Goal: Task Accomplishment & Management: Complete application form

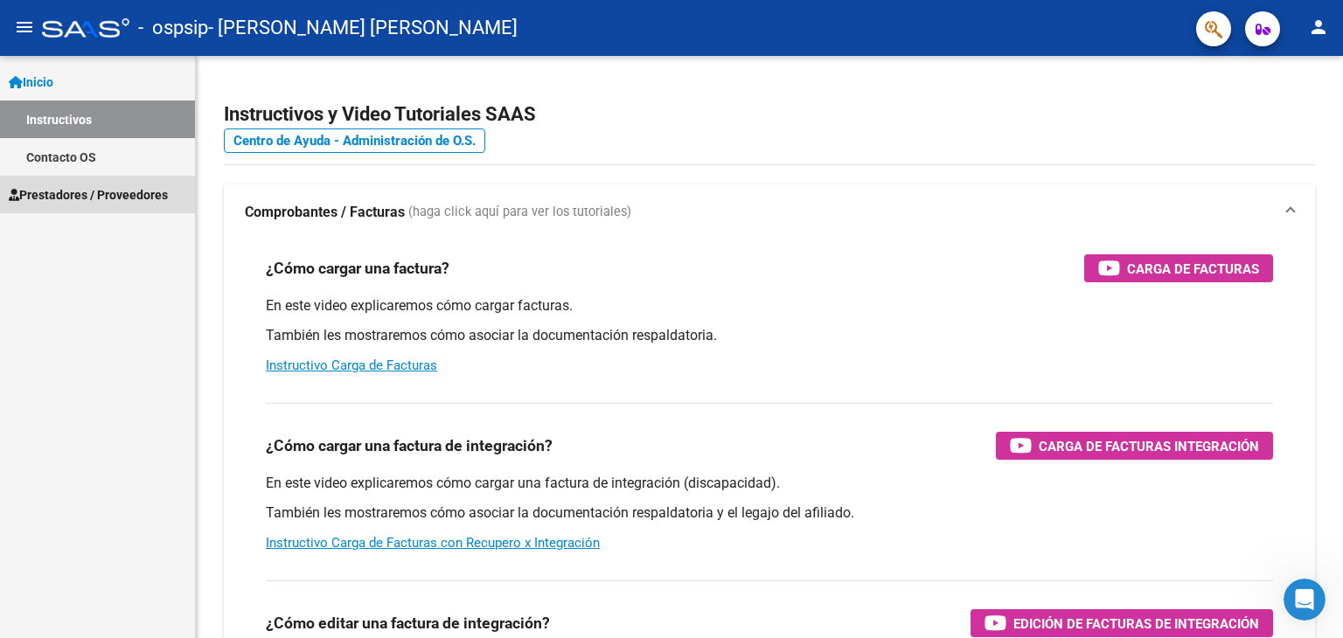
click at [105, 197] on span "Prestadores / Proveedores" at bounding box center [88, 194] width 159 height 19
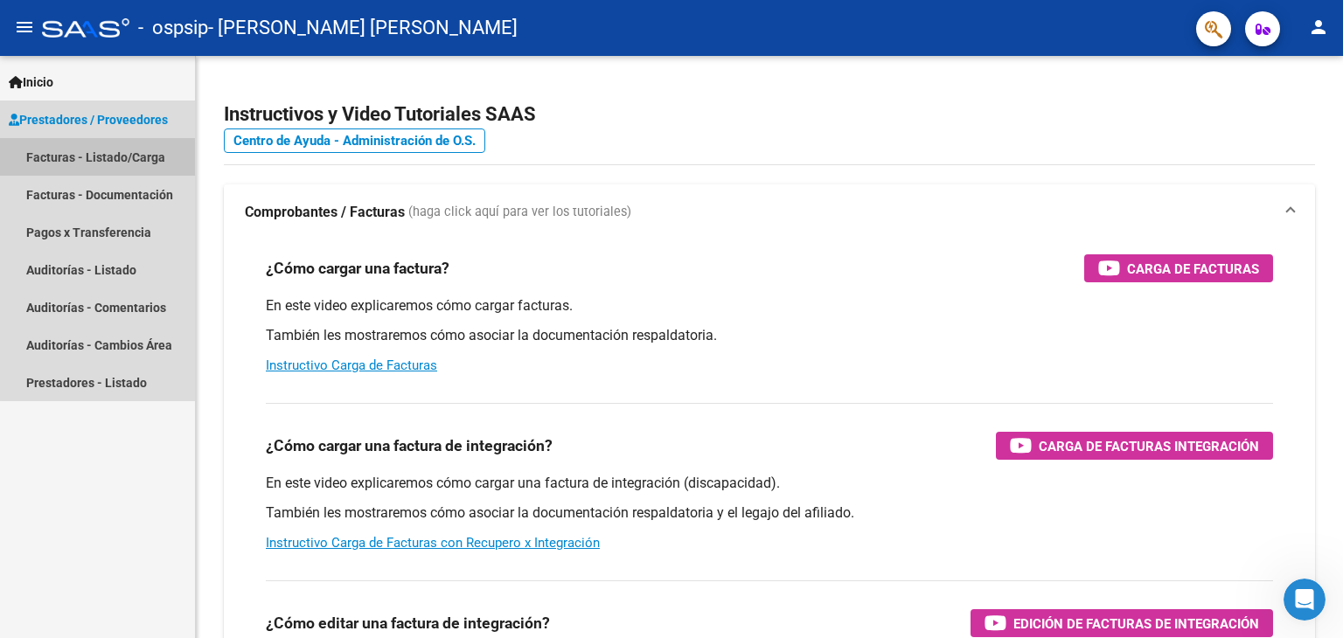
click at [107, 154] on link "Facturas - Listado/Carga" at bounding box center [97, 157] width 195 height 38
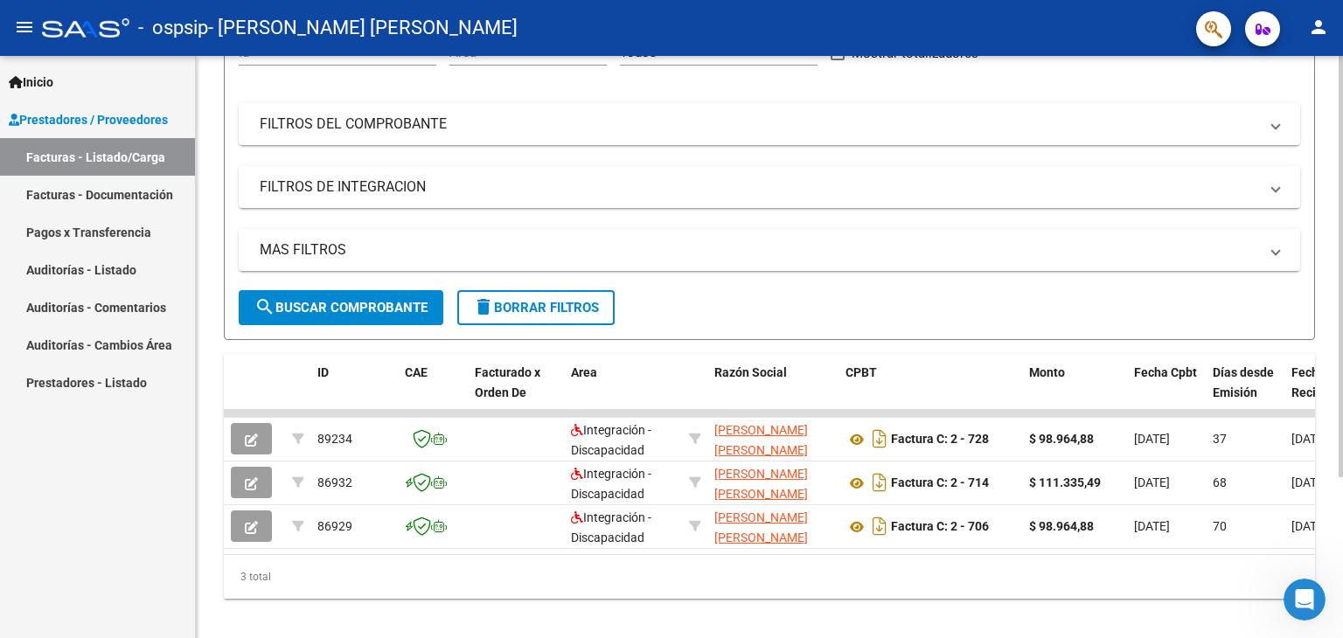
scroll to position [195, 0]
click at [1333, 525] on div "Video tutorial PRESTADORES -> Listado de CPBTs Emitidos por Prestadores / Prove…" at bounding box center [772, 257] width 1152 height 793
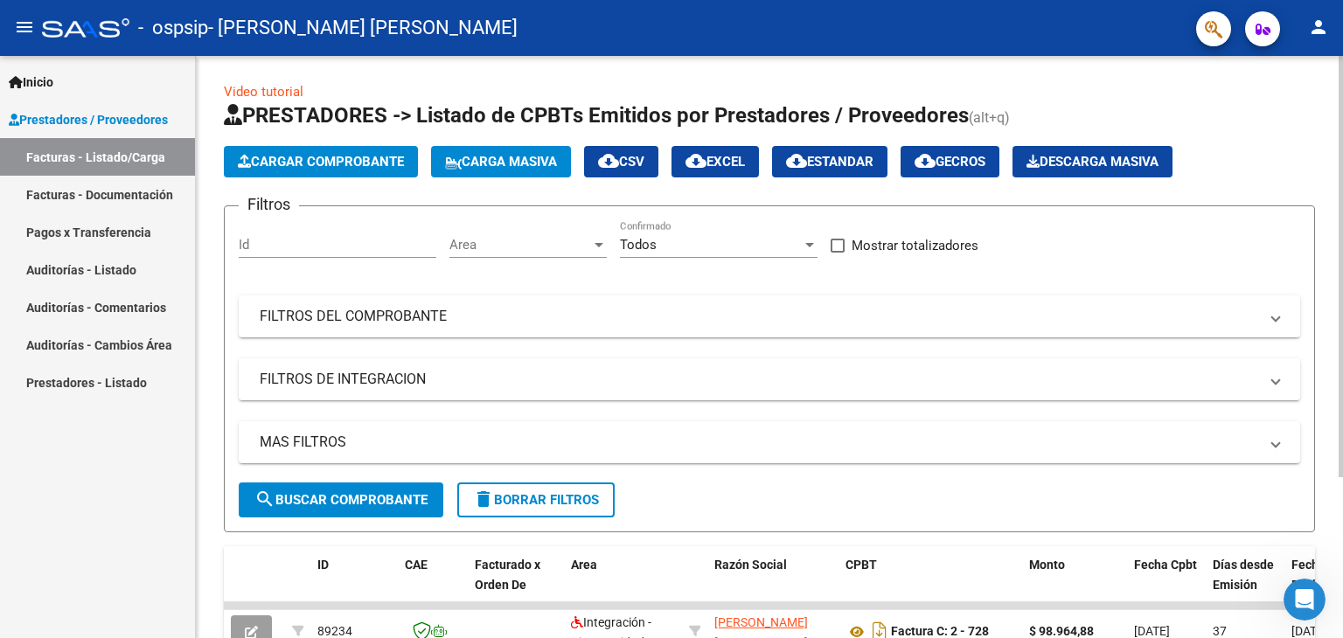
scroll to position [0, 0]
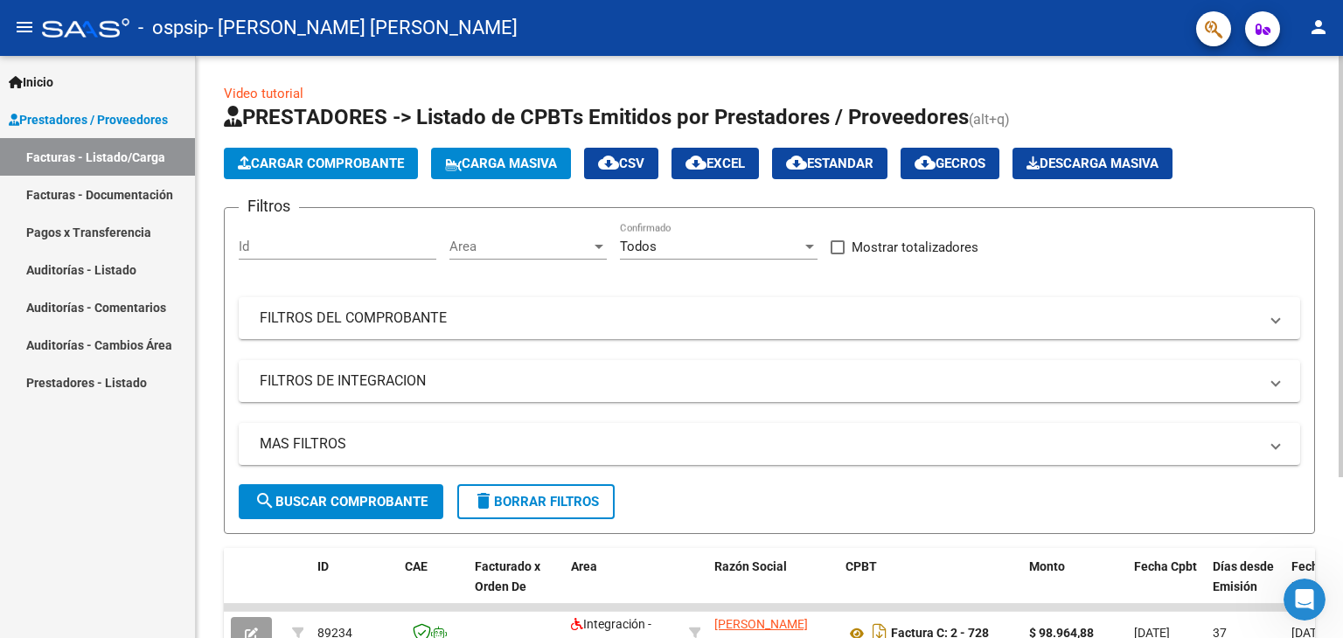
click at [1313, 235] on div "Video tutorial PRESTADORES -> Listado de CPBTs Emitidos por Prestadores / Prove…" at bounding box center [772, 452] width 1152 height 793
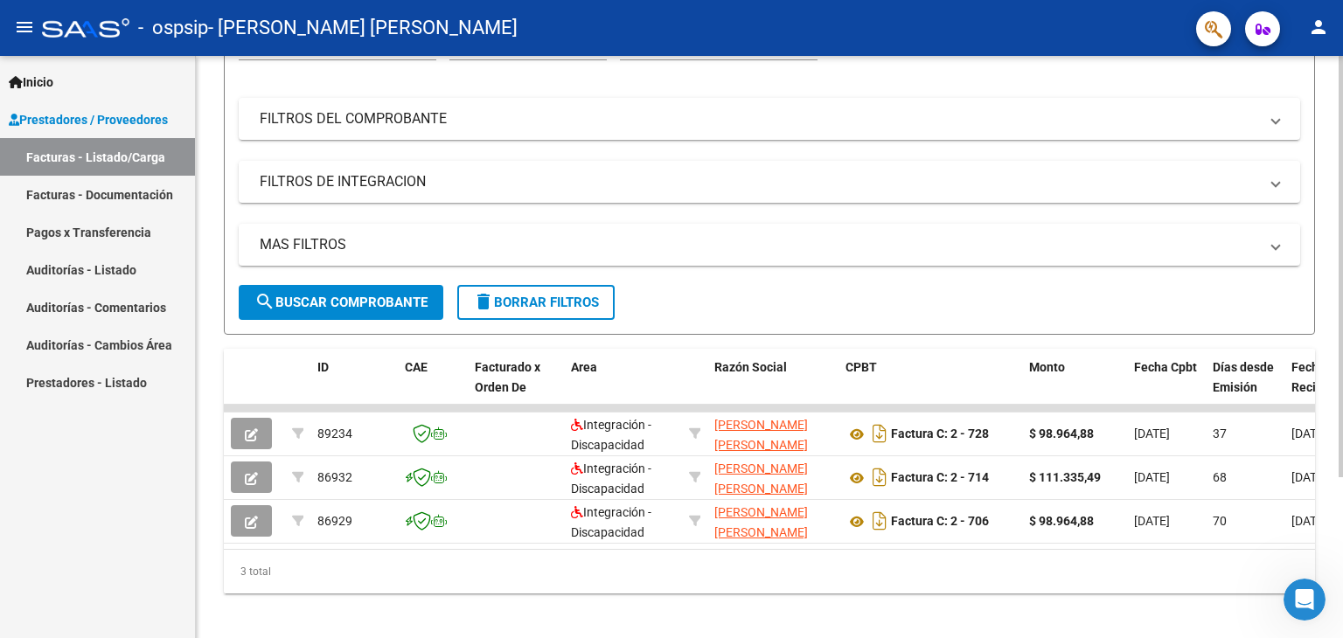
scroll to position [221, 0]
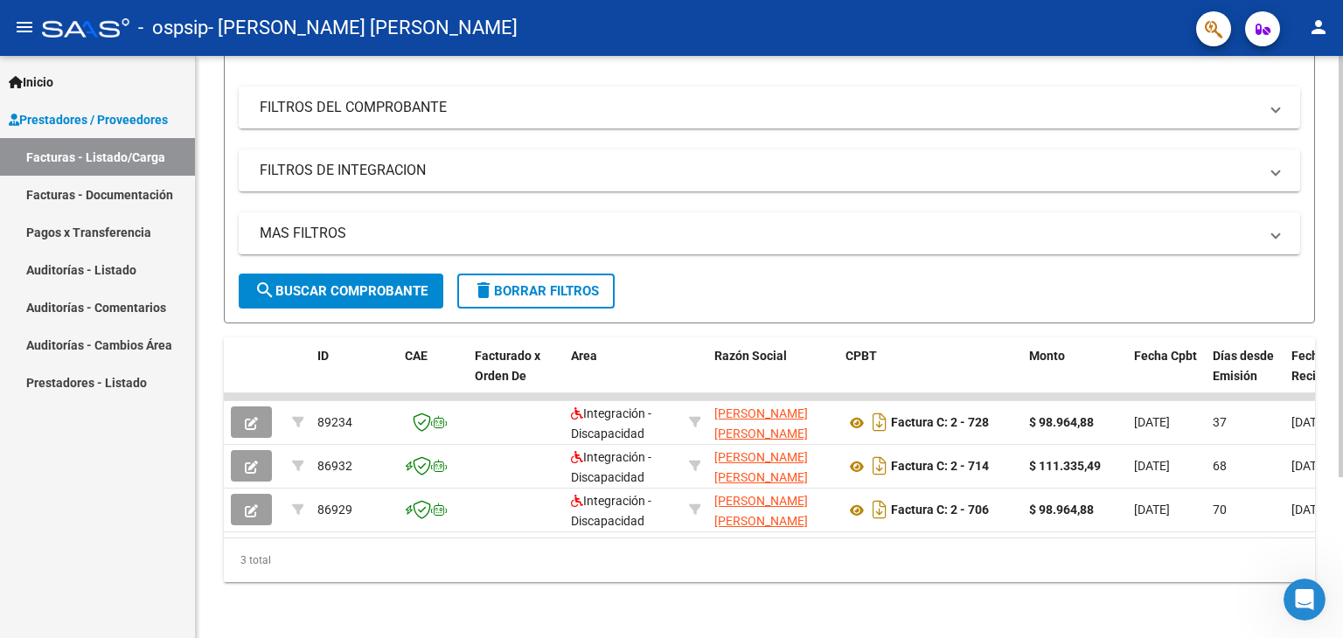
click at [1328, 450] on div "Video tutorial PRESTADORES -> Listado de CPBTs Emitidos por Prestadores / Prove…" at bounding box center [772, 241] width 1152 height 793
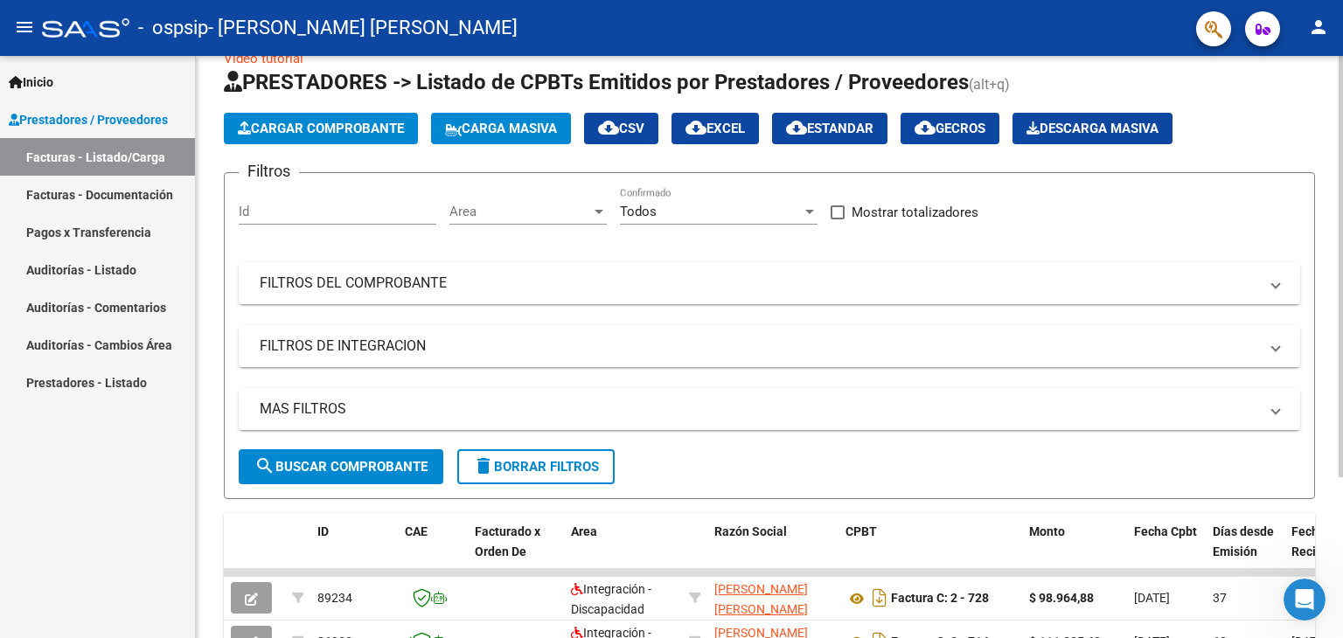
scroll to position [34, 0]
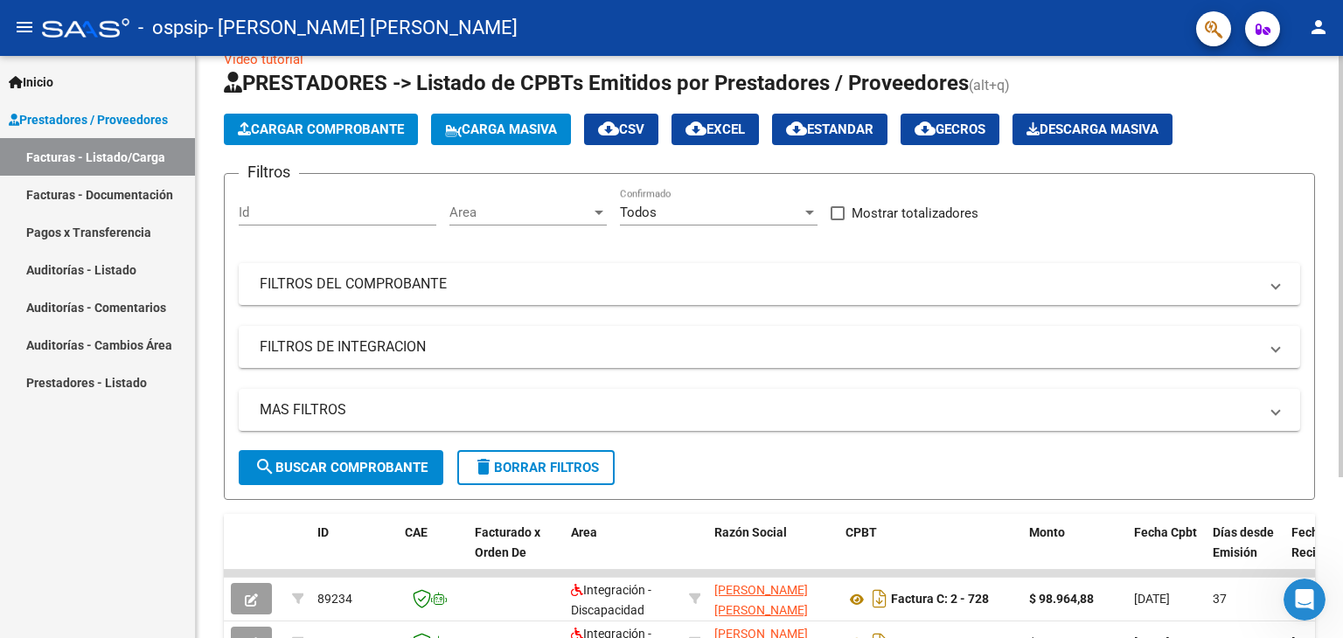
click at [1342, 137] on div at bounding box center [1341, 292] width 4 height 421
click at [391, 129] on span "Cargar Comprobante" at bounding box center [321, 130] width 166 height 16
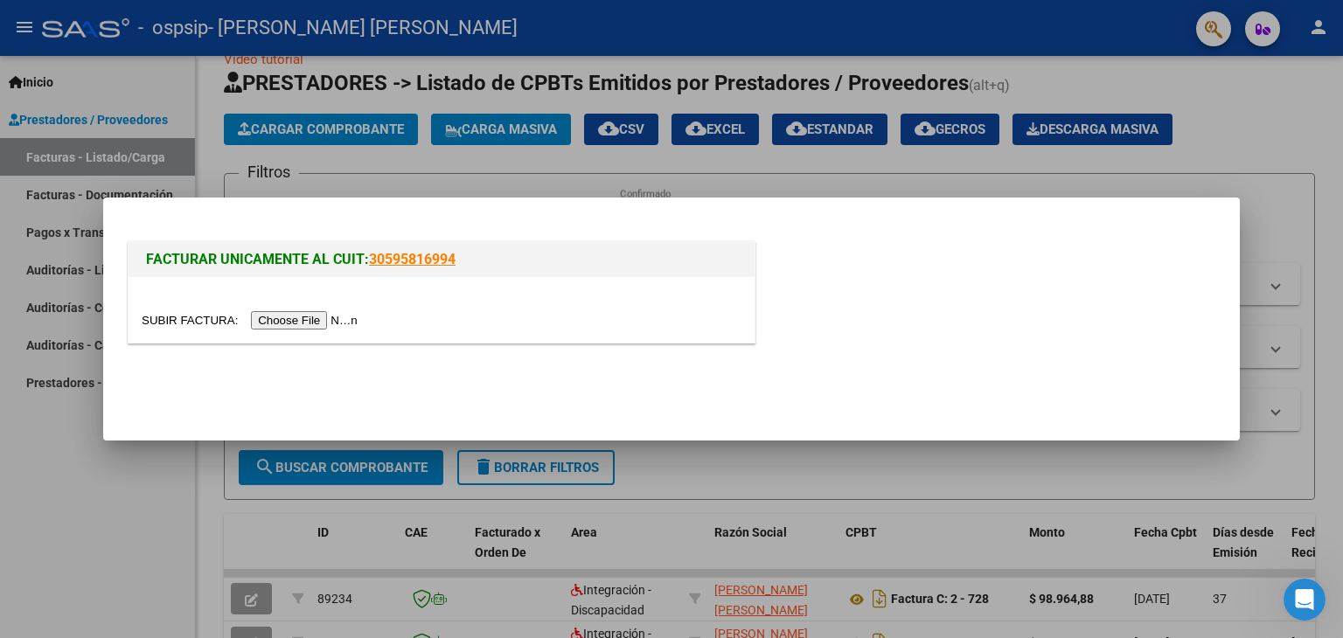
click at [274, 315] on input "file" at bounding box center [252, 320] width 221 height 18
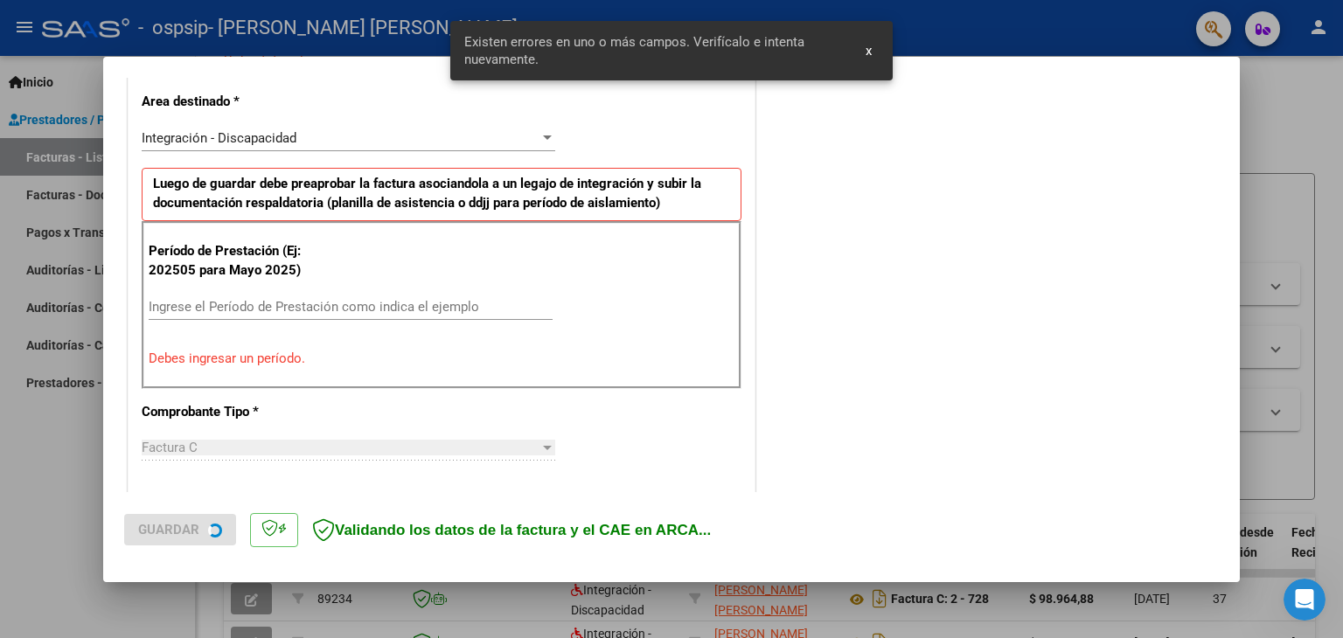
scroll to position [400, 0]
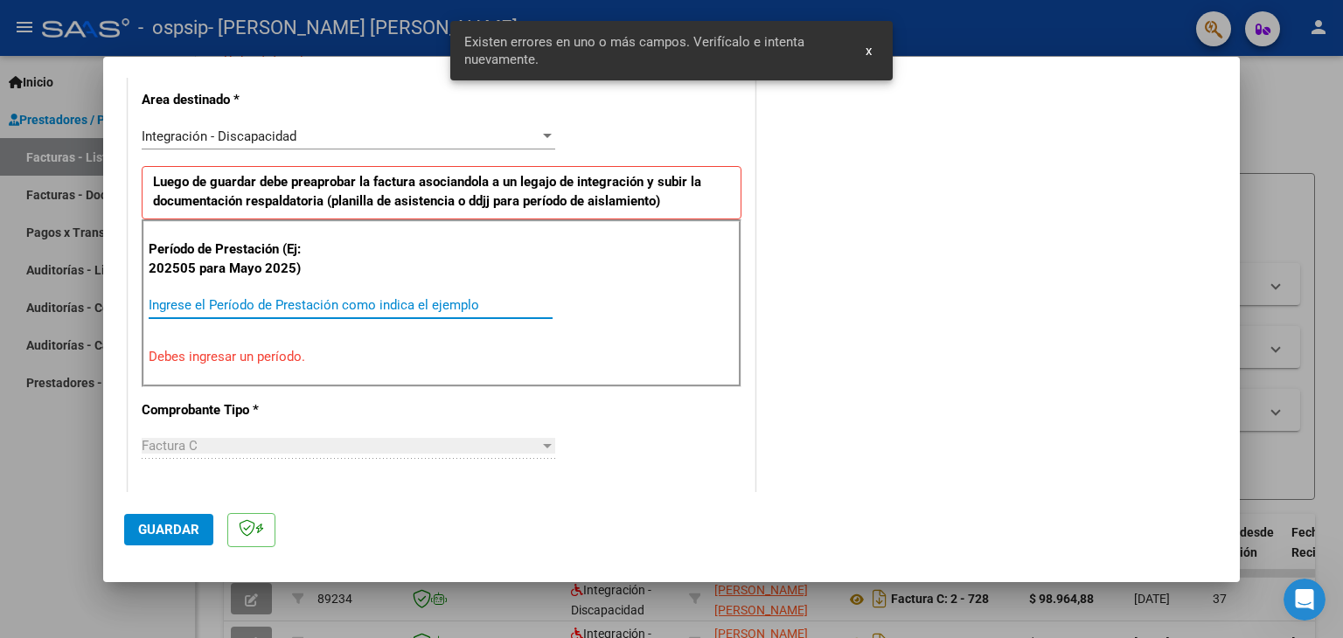
click at [164, 304] on input "Ingrese el Período de Prestación como indica el ejemplo" at bounding box center [351, 305] width 404 height 16
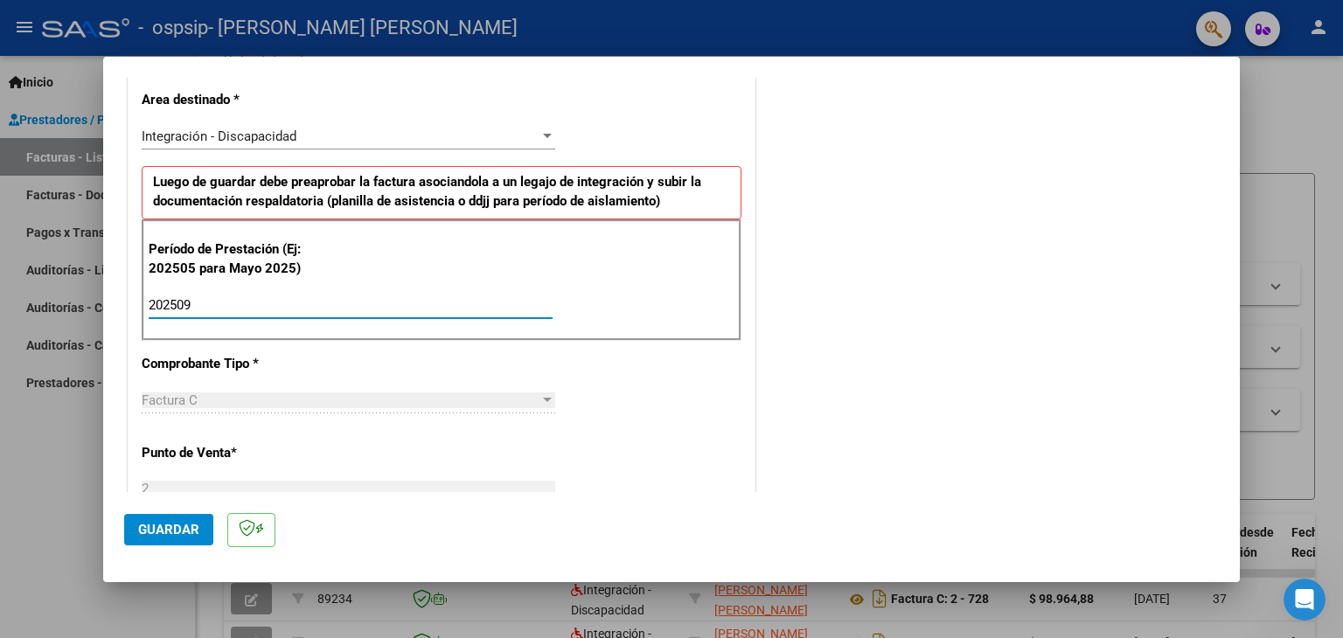
type input "202509"
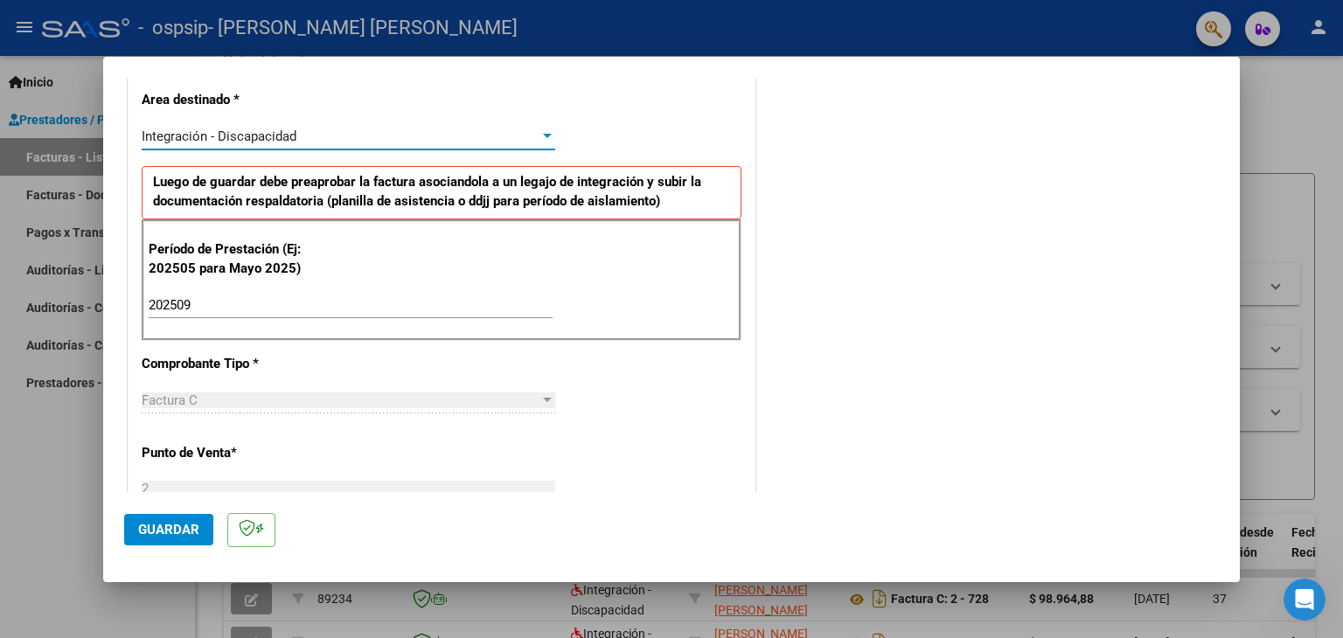
click at [548, 138] on div at bounding box center [548, 136] width 16 height 14
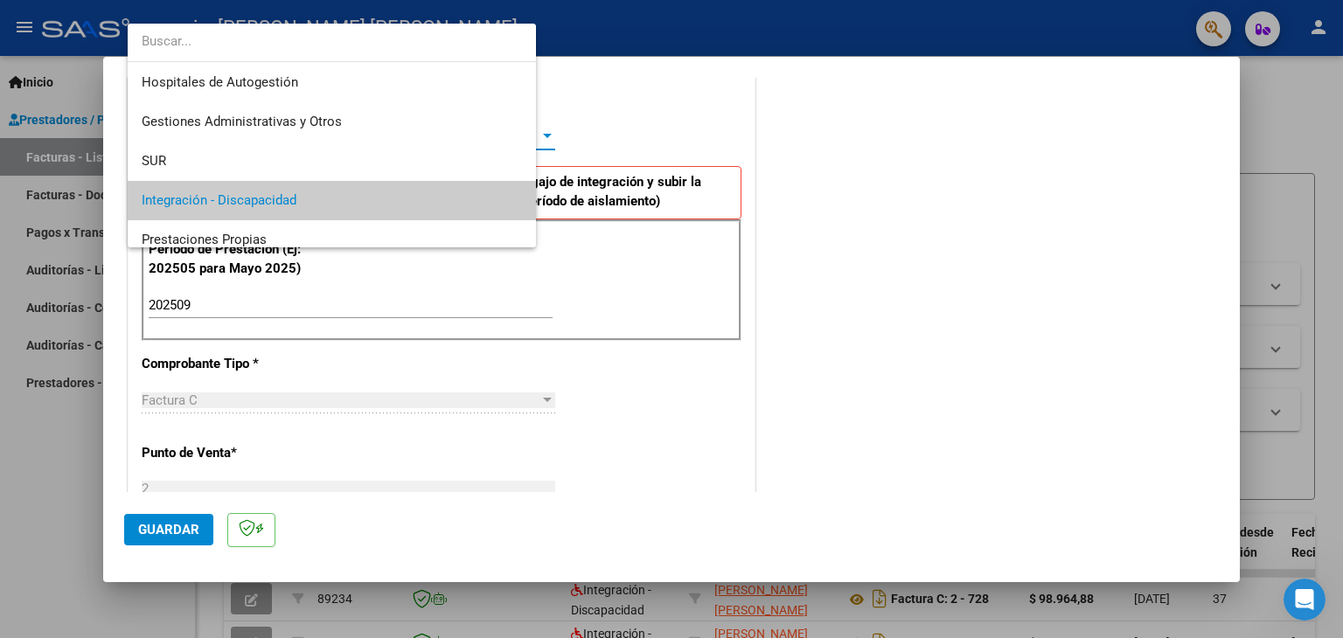
scroll to position [65, 0]
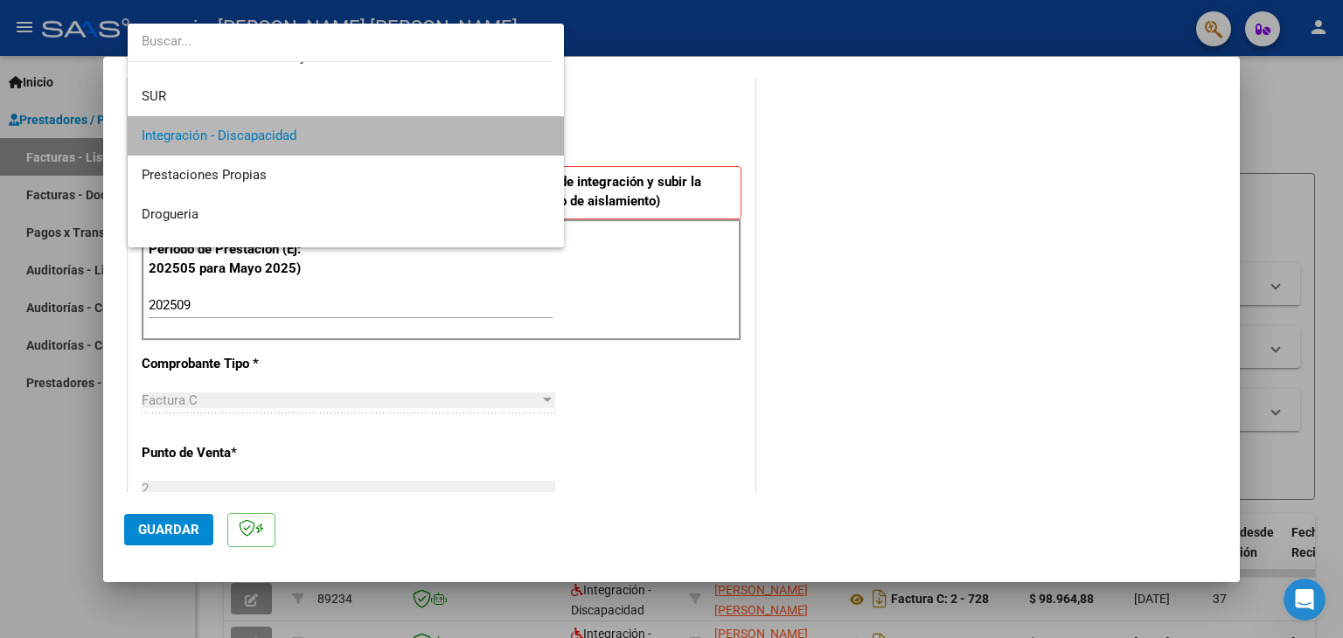
click at [404, 129] on span "Integración - Discapacidad" at bounding box center [346, 135] width 409 height 39
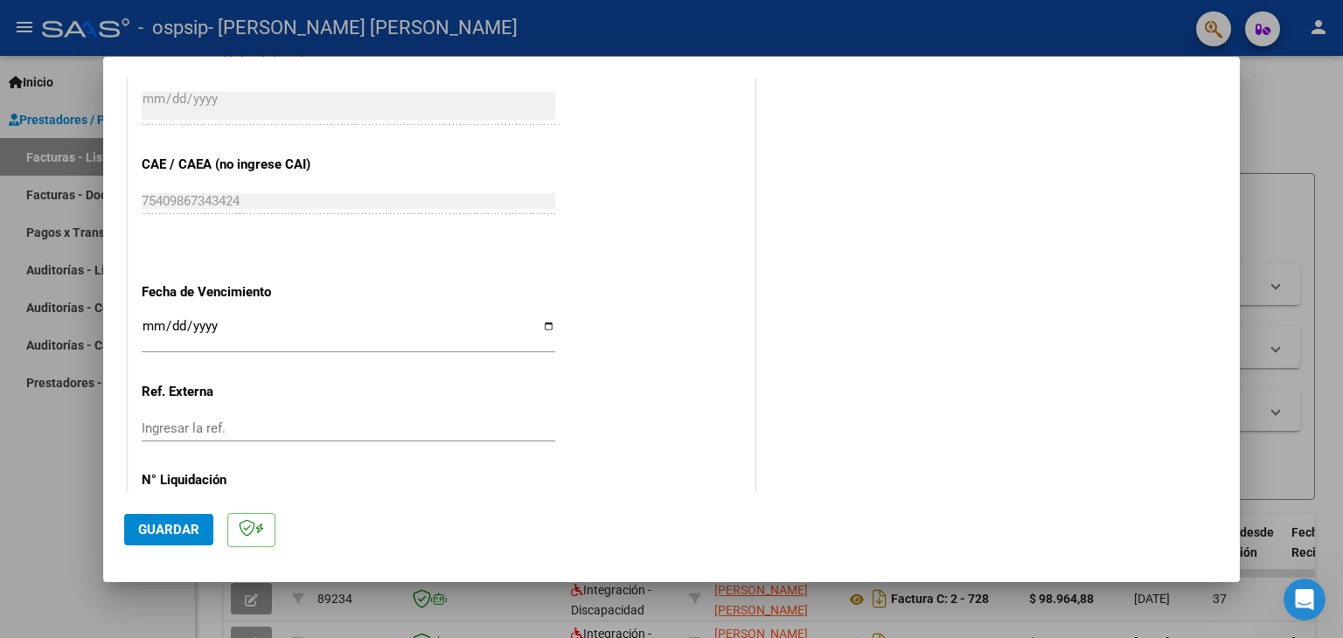
scroll to position [1122, 0]
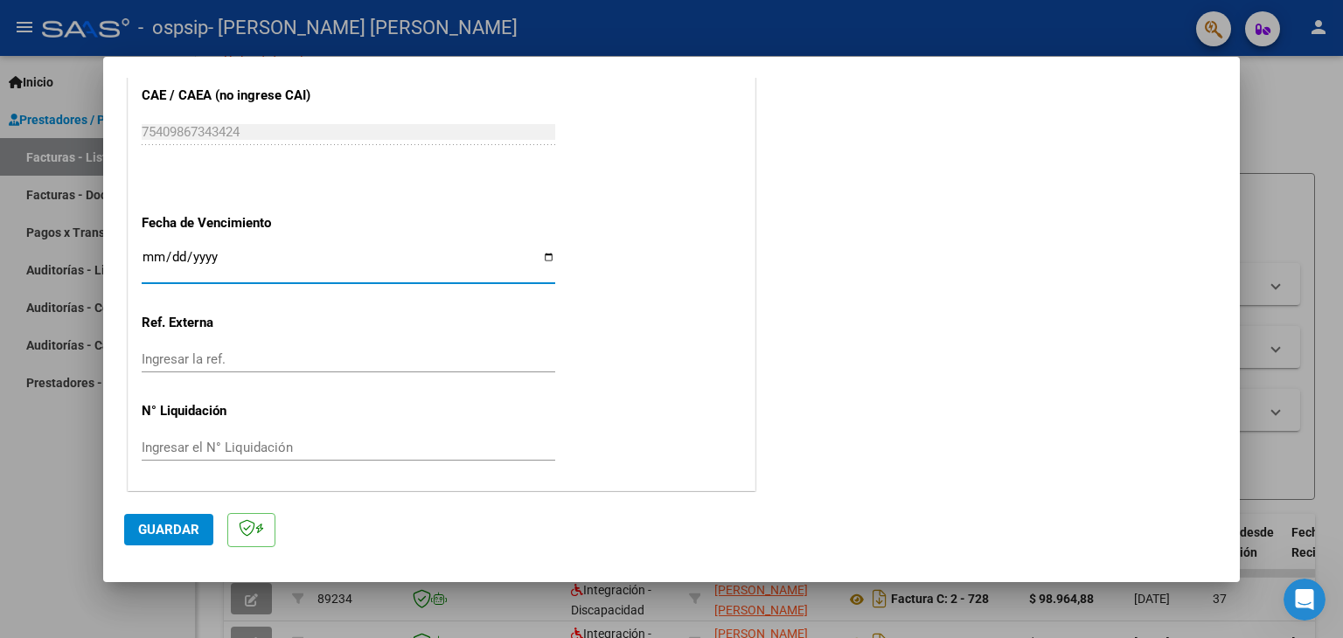
click at [214, 260] on input "Ingresar la fecha" at bounding box center [349, 264] width 414 height 28
click at [542, 255] on input "Ingresar la fecha" at bounding box center [349, 264] width 414 height 28
type input "[DATE]"
click at [181, 529] on span "Guardar" at bounding box center [168, 530] width 61 height 16
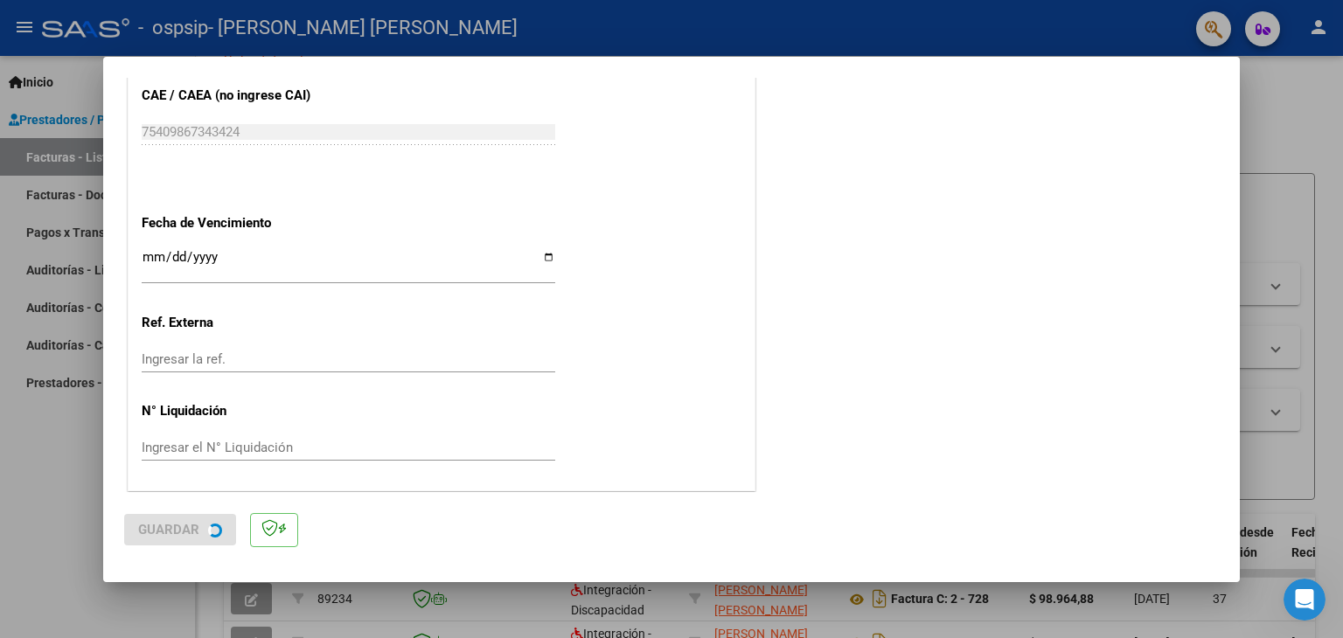
scroll to position [0, 0]
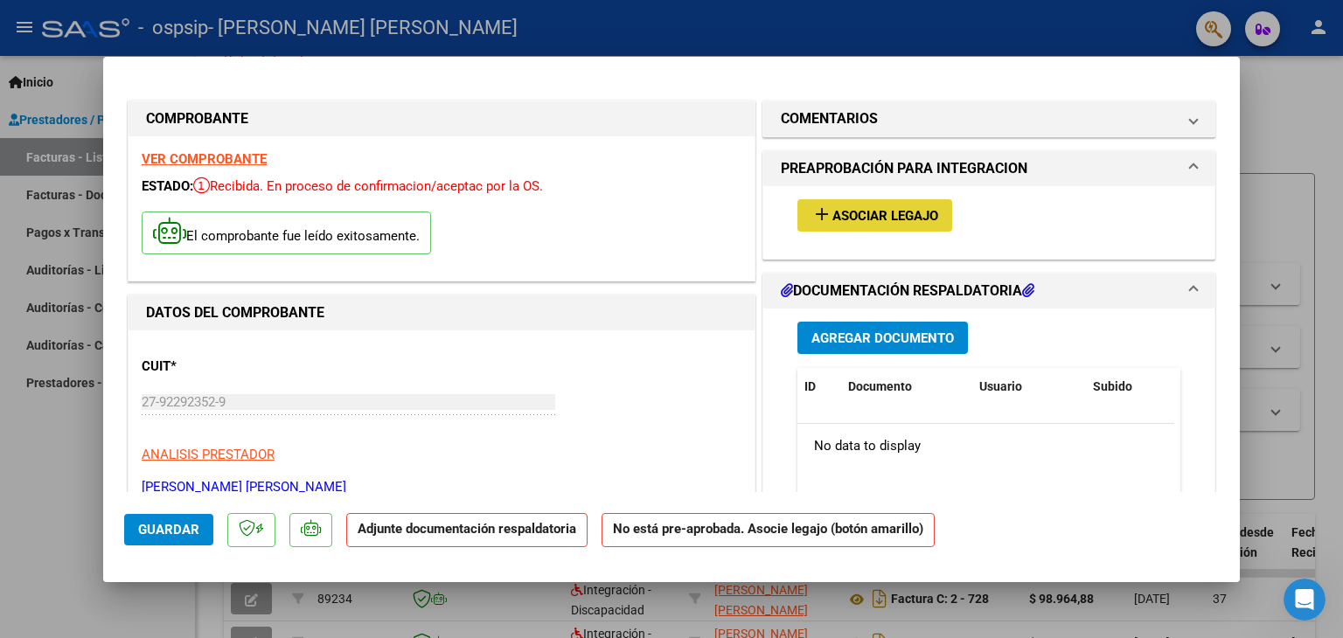
click at [889, 214] on span "Asociar Legajo" at bounding box center [885, 216] width 106 height 16
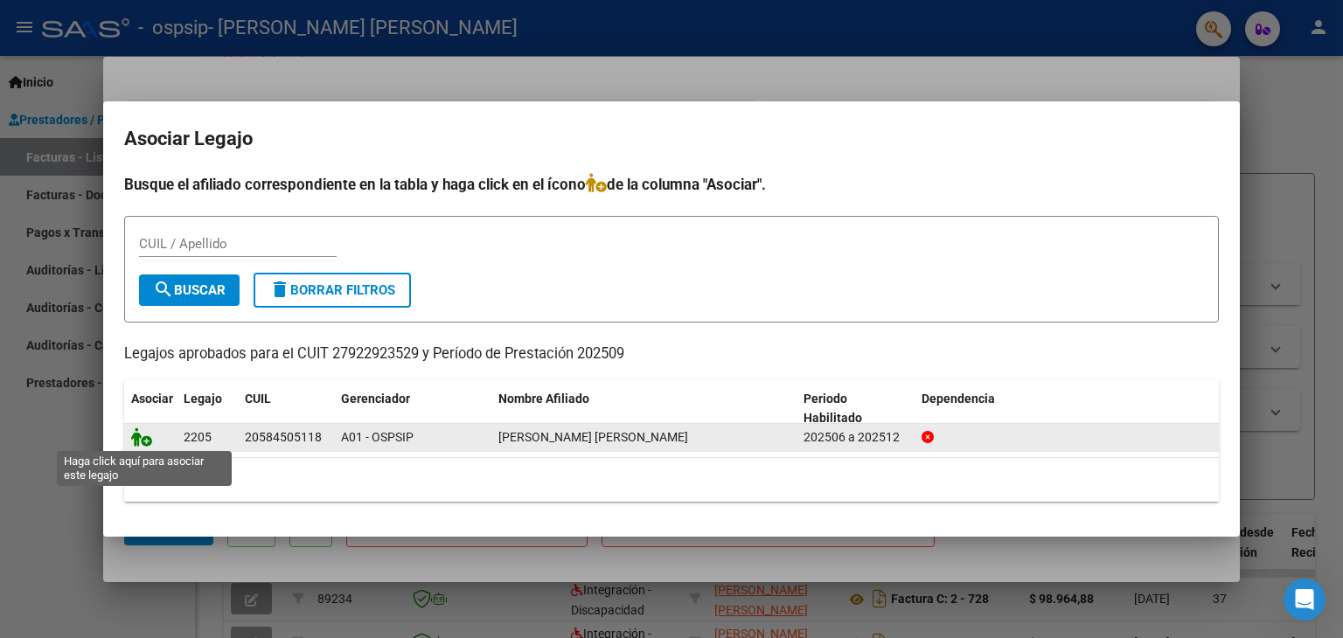
click at [137, 436] on icon at bounding box center [141, 437] width 21 height 19
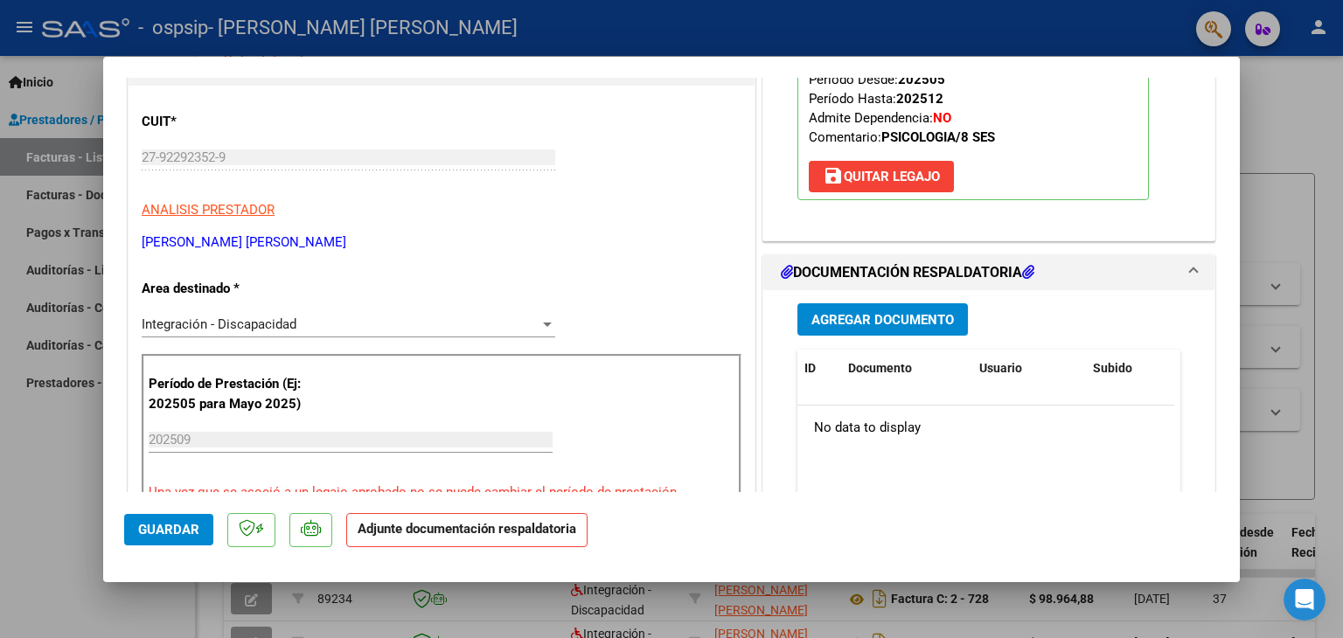
scroll to position [280, 0]
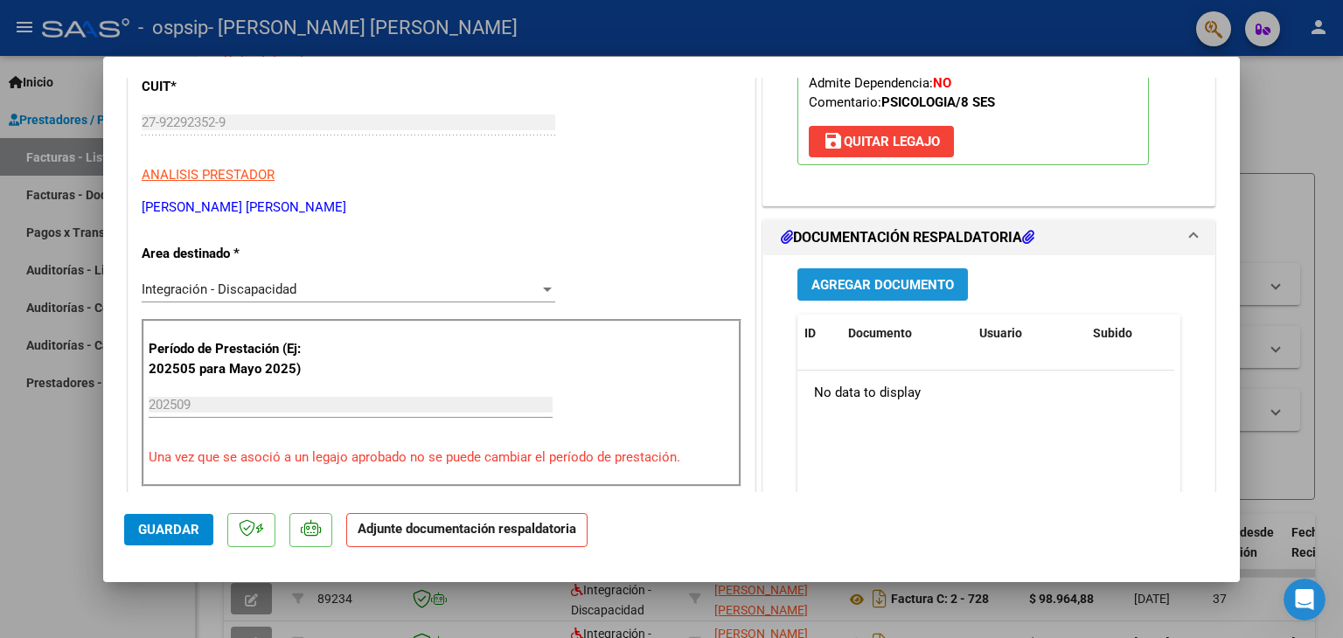
click at [832, 284] on span "Agregar Documento" at bounding box center [882, 285] width 143 height 16
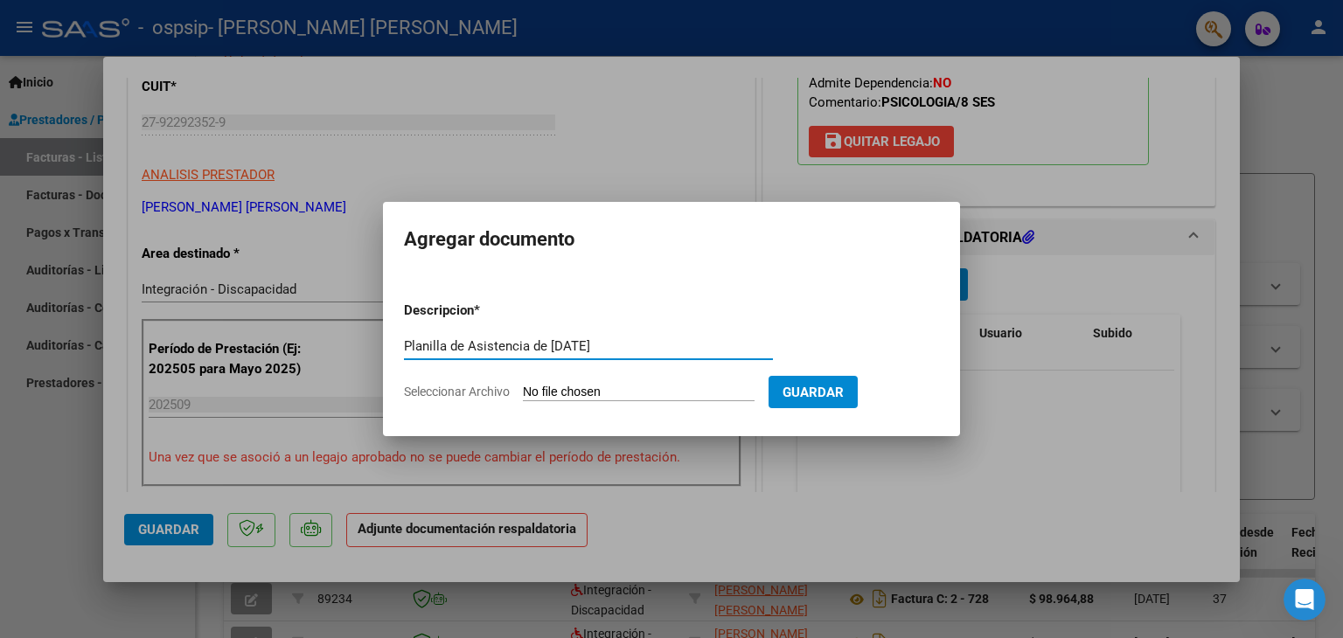
type input "Planilla de Asistencia de [DATE]"
click at [462, 392] on span "Seleccionar Archivo" at bounding box center [457, 392] width 106 height 14
click at [523, 392] on input "Seleccionar Archivo" at bounding box center [639, 393] width 232 height 17
type input "C:\fakepath\Plkanilla Asist. [DATE].pdf"
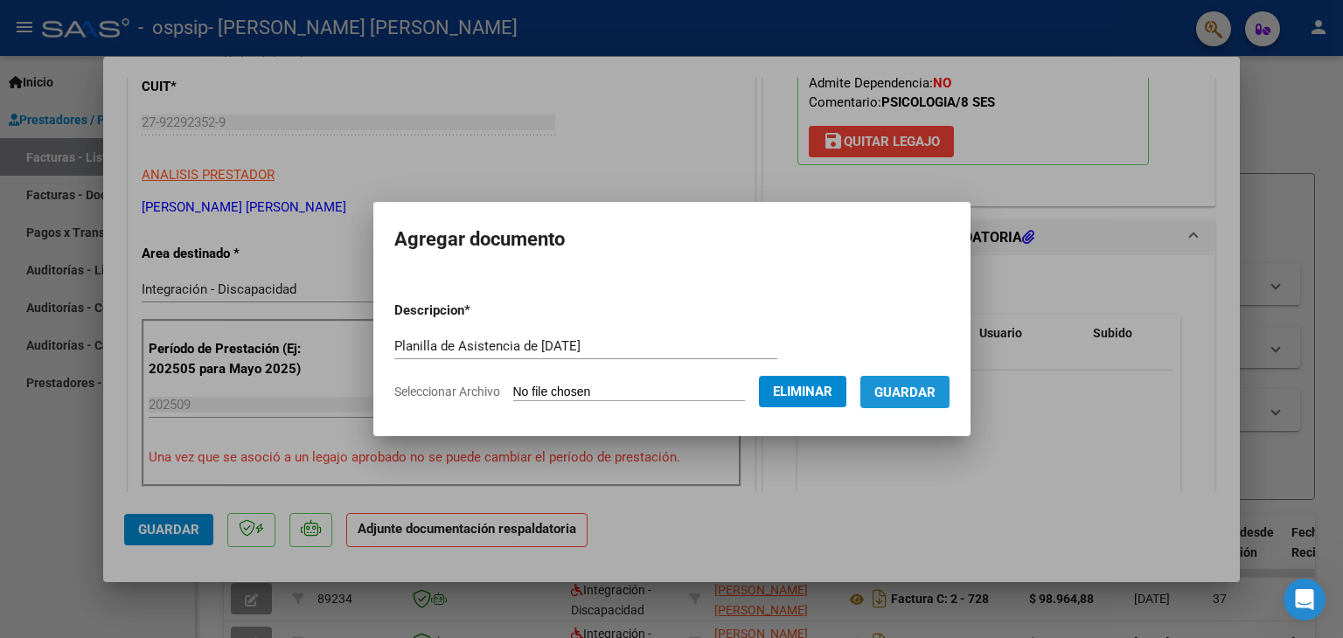
click at [913, 389] on span "Guardar" at bounding box center [904, 393] width 61 height 16
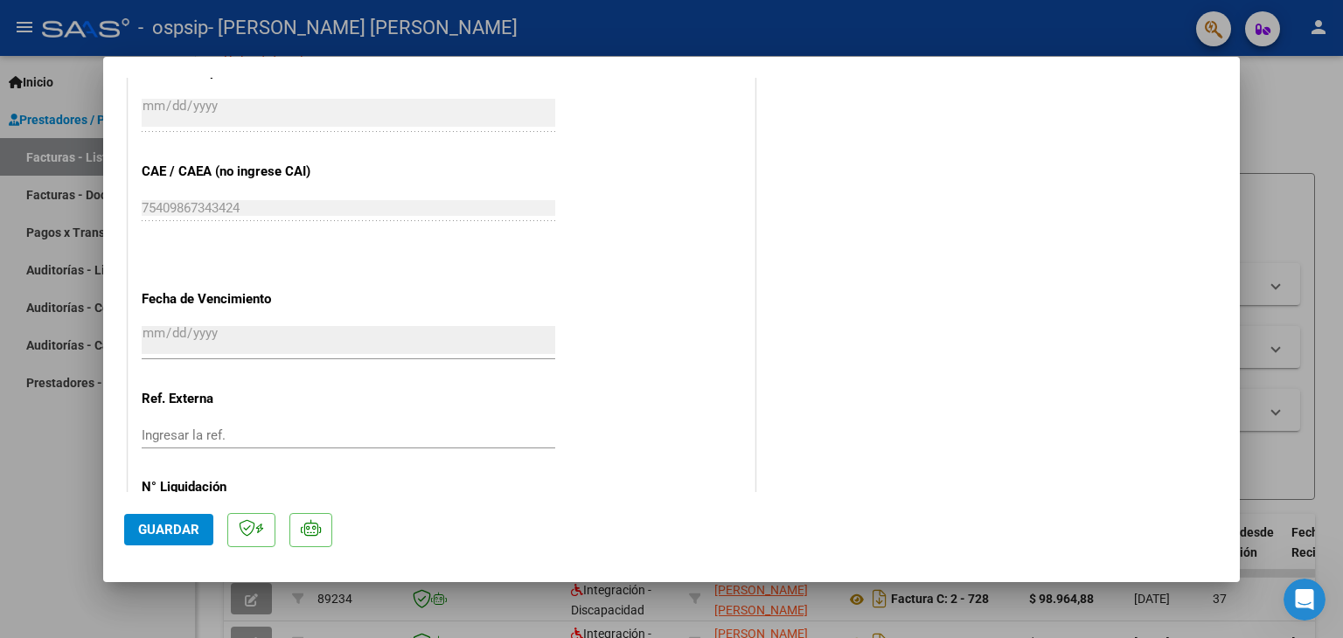
scroll to position [1148, 0]
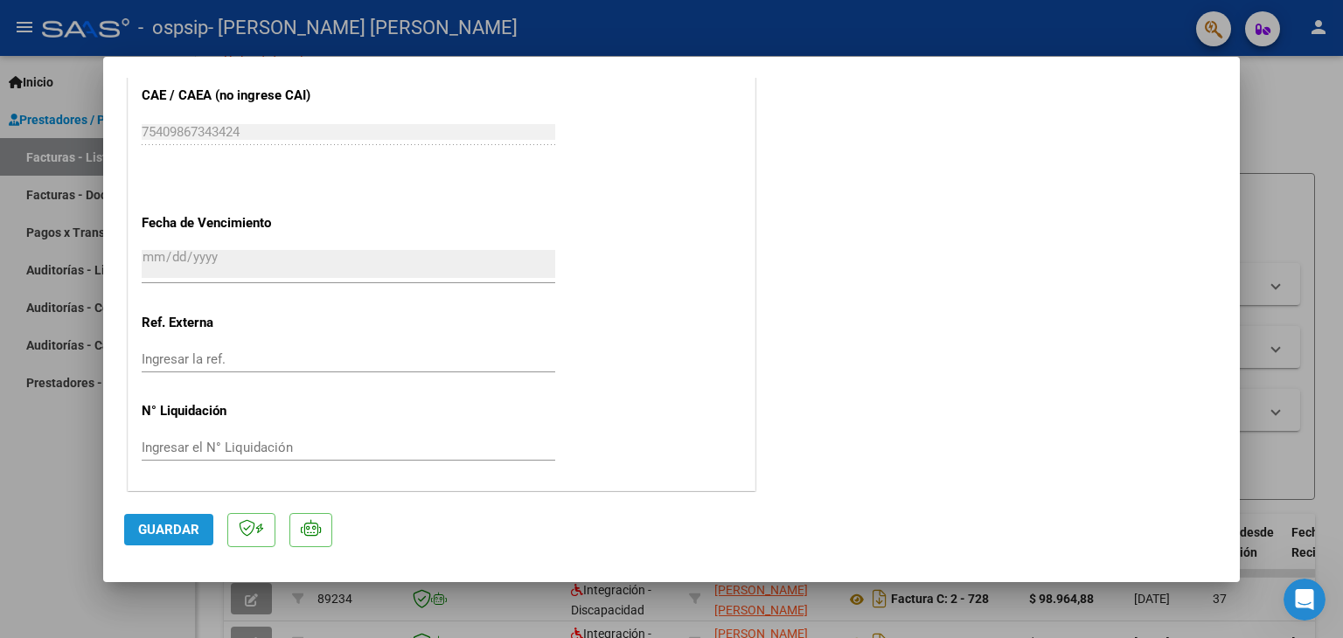
click at [173, 533] on span "Guardar" at bounding box center [168, 530] width 61 height 16
click at [797, 43] on div at bounding box center [671, 319] width 1343 height 638
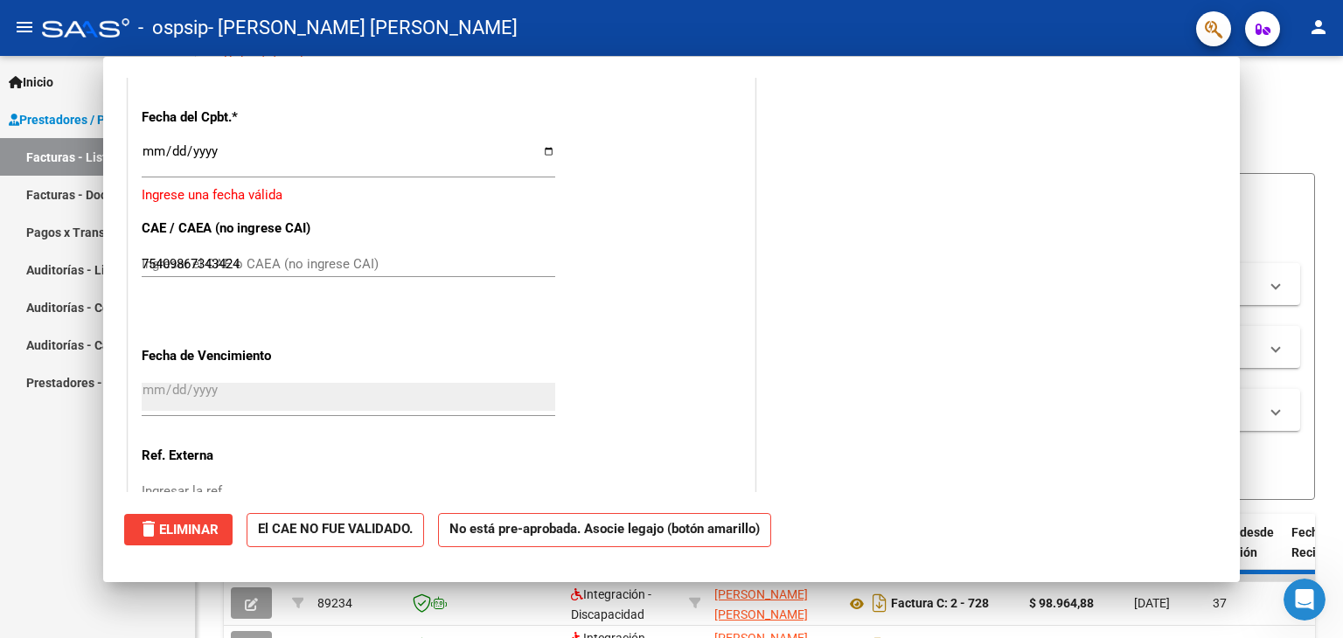
type input "$ 0,00"
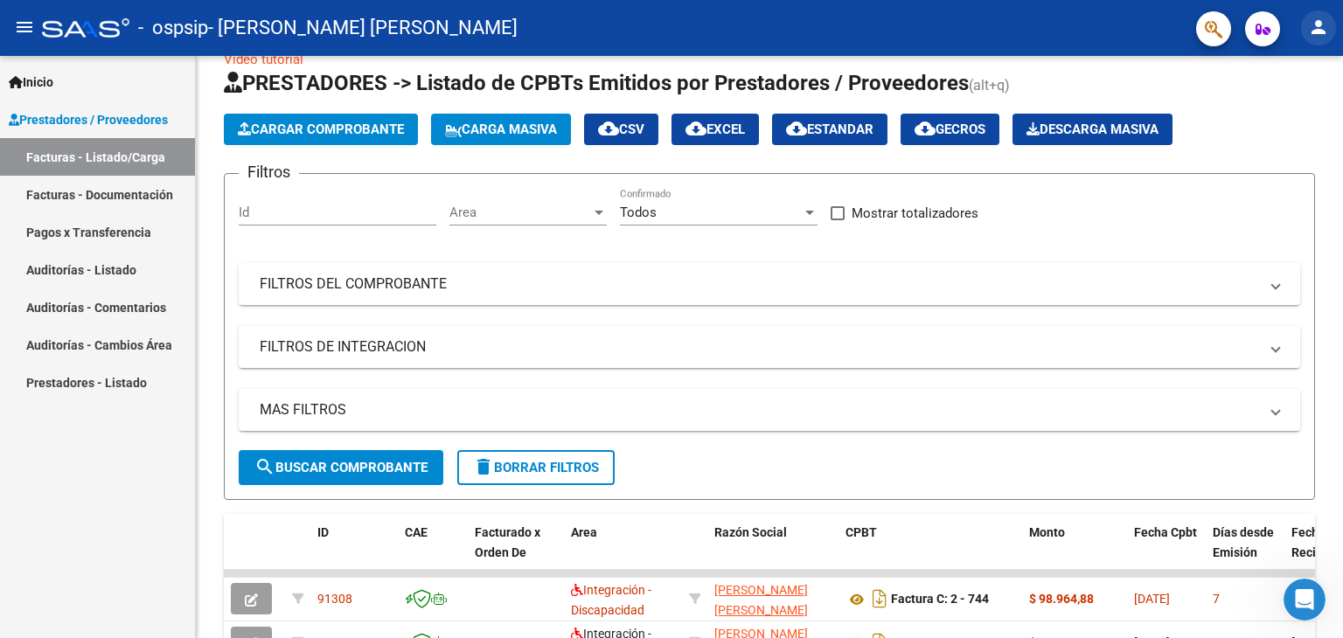
click at [1317, 26] on mat-icon "person" at bounding box center [1318, 27] width 21 height 21
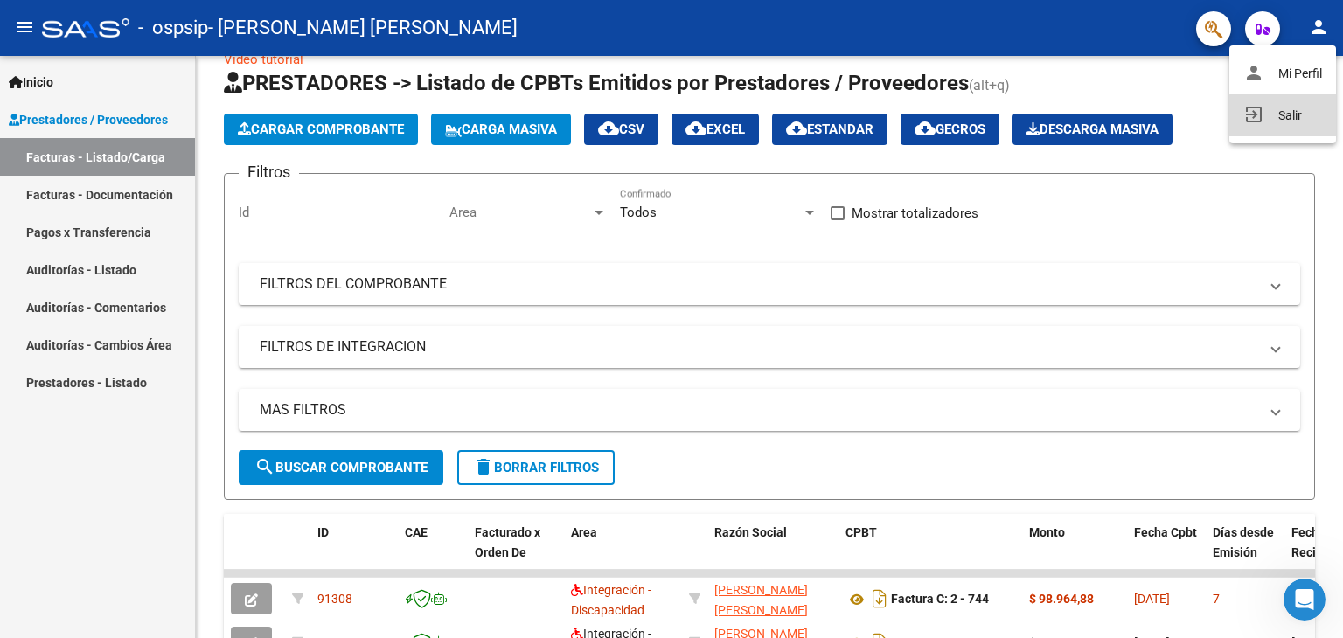
click at [1288, 116] on button "exit_to_app Salir" at bounding box center [1282, 115] width 107 height 42
